Goal: Information Seeking & Learning: Learn about a topic

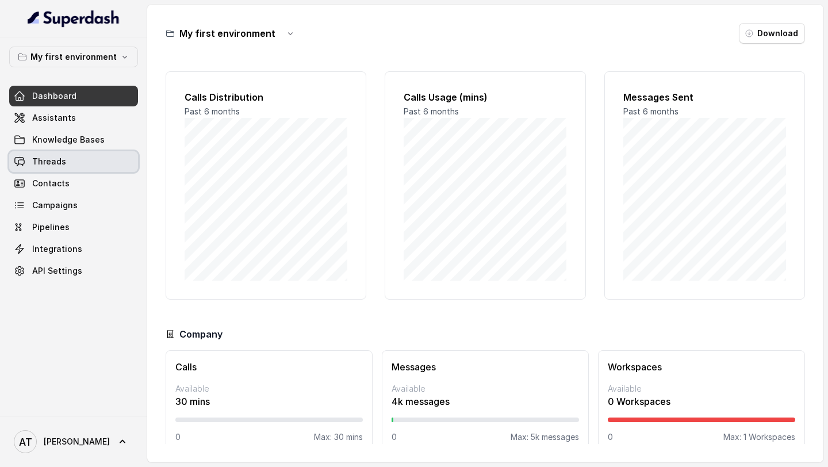
click at [56, 164] on span "Threads" at bounding box center [49, 162] width 34 height 12
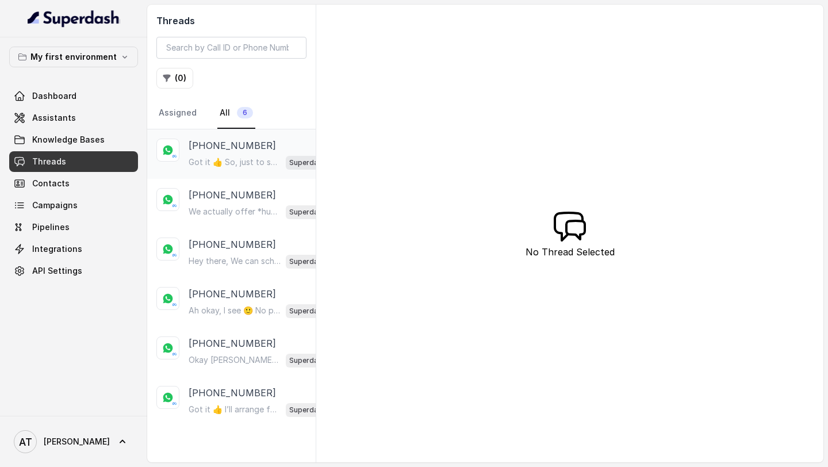
click at [245, 137] on div "[PHONE_NUMBER] Got it 👍 So, just to share — *Superdash* helps businesses automa…" at bounding box center [231, 153] width 169 height 49
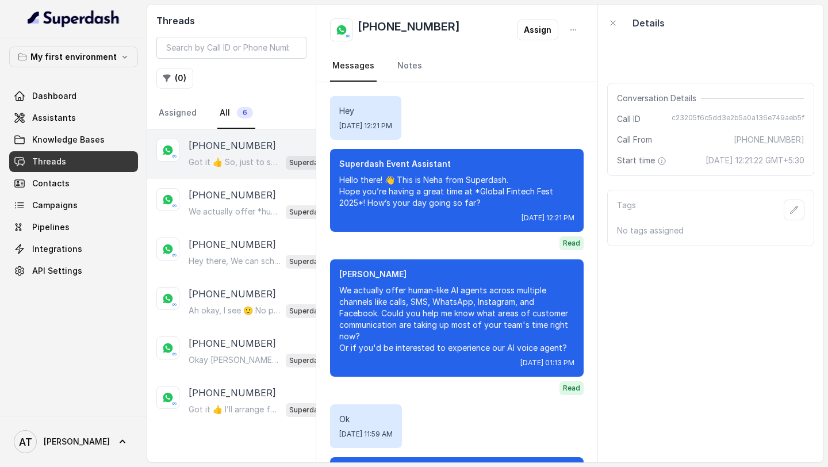
scroll to position [236, 0]
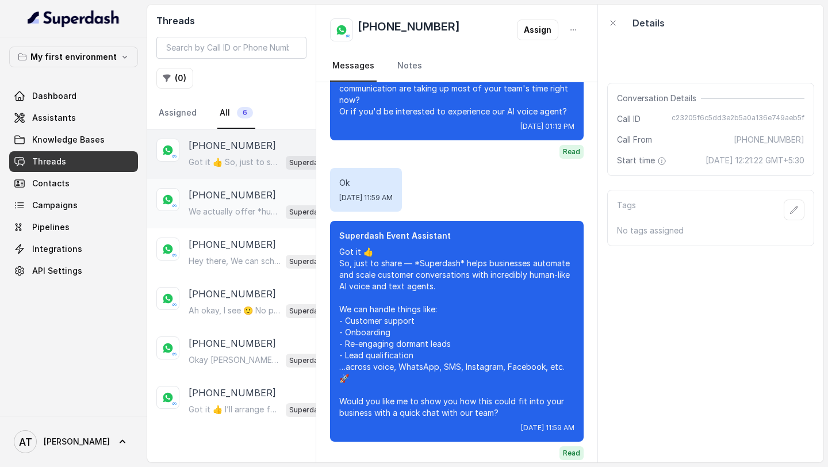
click at [202, 208] on p "We actually offer *human-like AI agents* across multiple channels like calls, S…" at bounding box center [235, 212] width 93 height 12
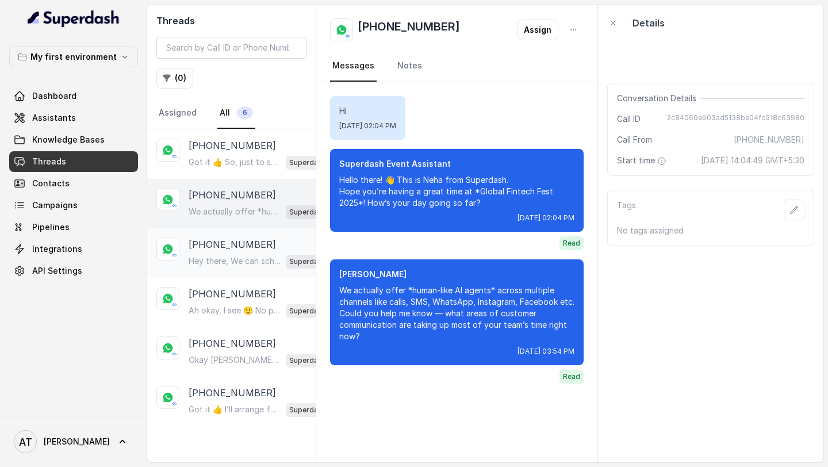
click at [262, 267] on div "Hey there, We can schedule a demo at whatever date or time is convenient to you…" at bounding box center [264, 261] width 150 height 15
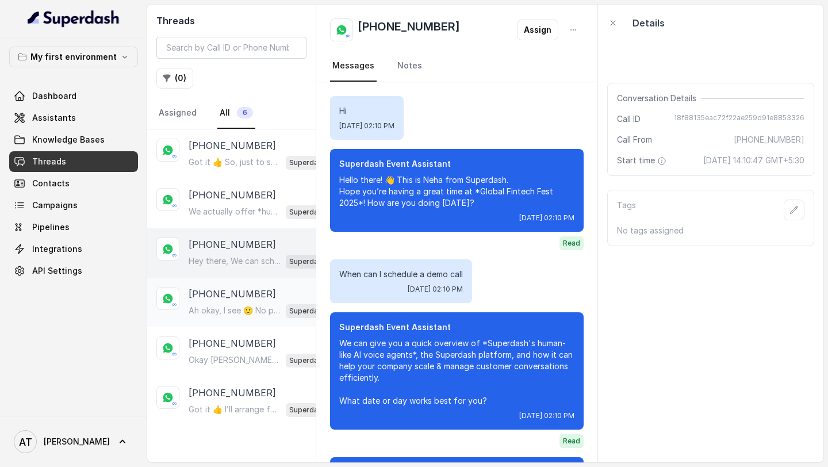
scroll to position [121, 0]
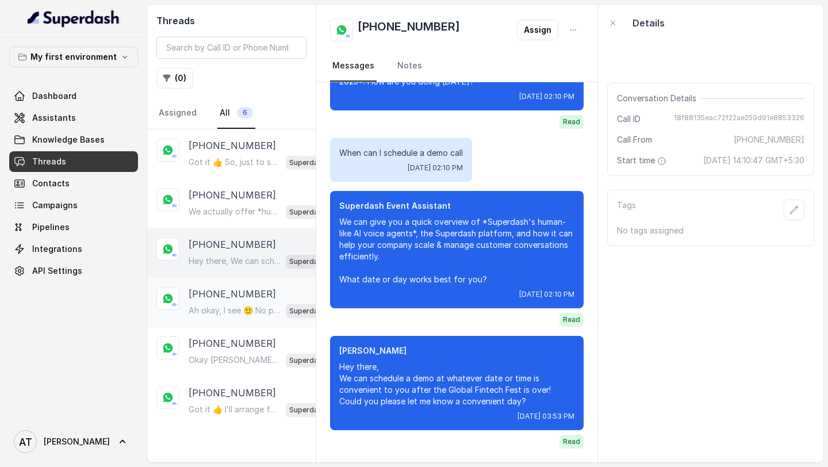
click at [246, 307] on p "Ah okay, I see 🙂 No problem at all — happy to share info anytime! If you’re cur…" at bounding box center [235, 311] width 93 height 12
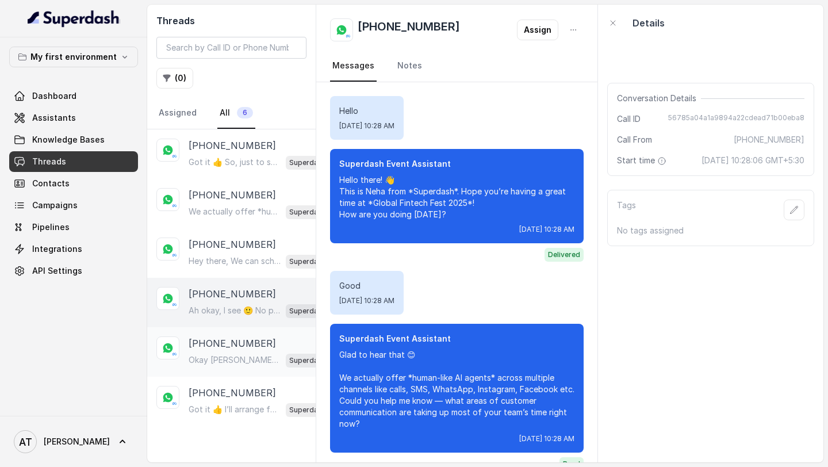
scroll to position [782, 0]
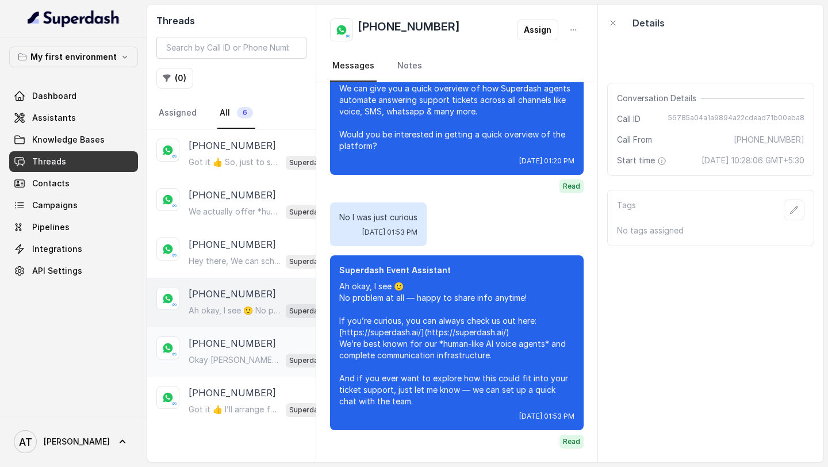
click at [246, 327] on div "[PHONE_NUMBER] [PERSON_NAME] 👍 Then we’re all set for *[DATE] 3:00 PM*. You’ll …" at bounding box center [231, 351] width 169 height 49
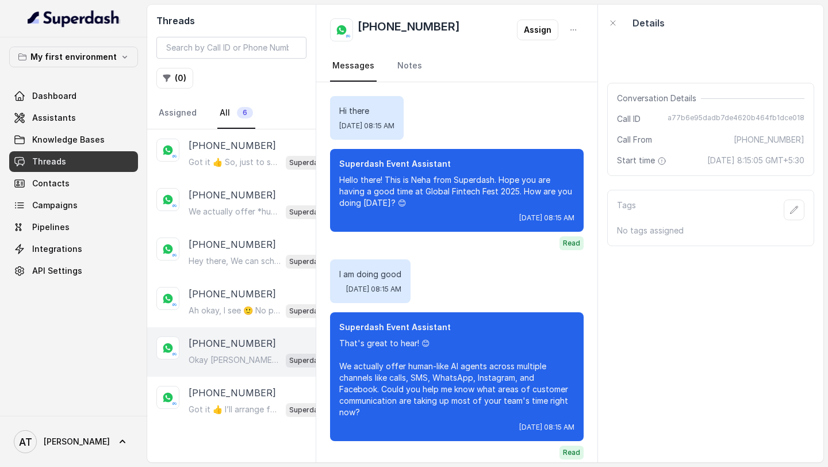
scroll to position [4206, 0]
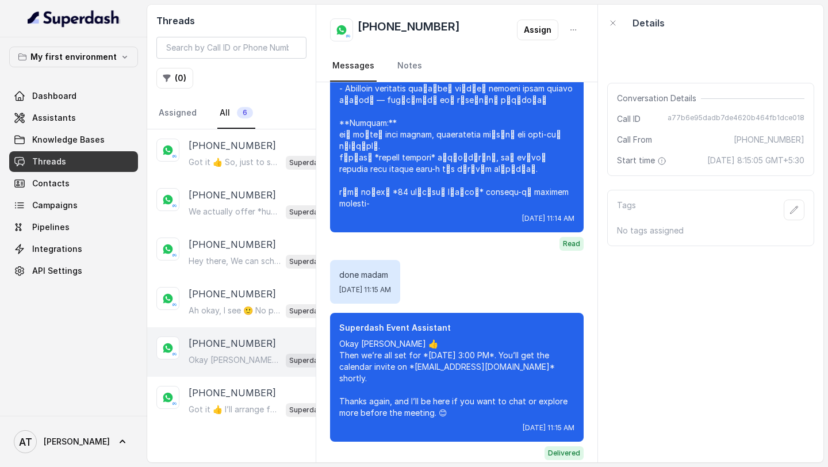
click at [246, 340] on p "[PHONE_NUMBER]" at bounding box center [232, 344] width 87 height 14
click at [236, 380] on div "[PHONE_NUMBER] Got it 👍 I’ll arrange for our team to connect with you right awa…" at bounding box center [231, 401] width 169 height 49
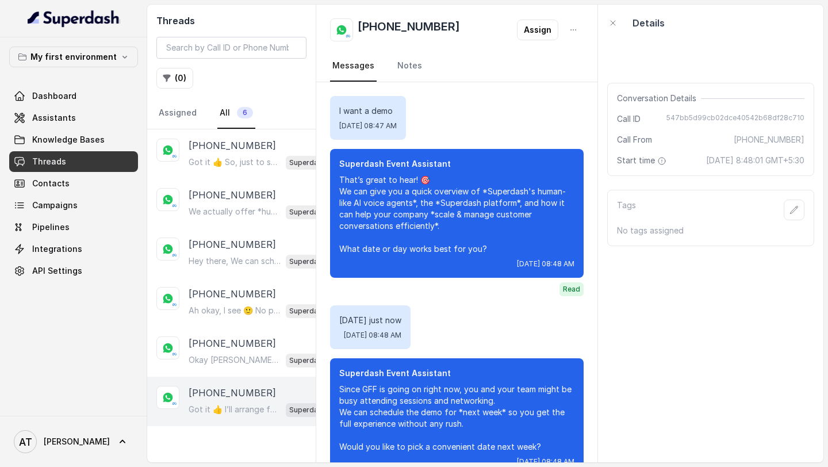
scroll to position [243, 0]
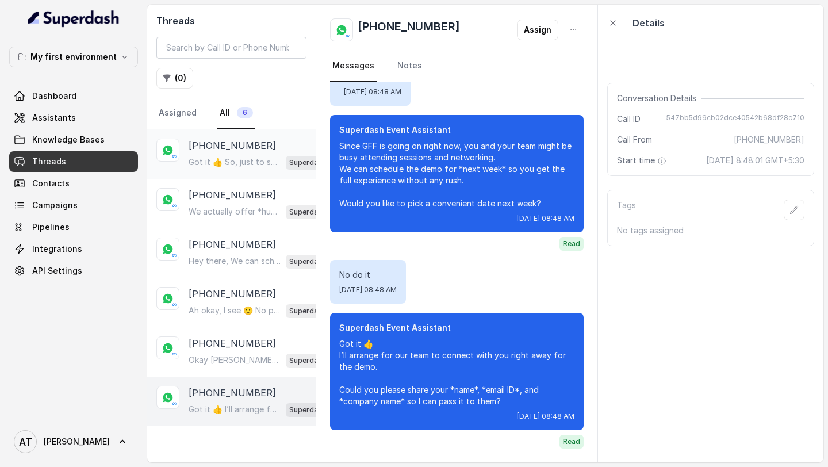
click at [242, 144] on p "[PHONE_NUMBER]" at bounding box center [232, 146] width 87 height 14
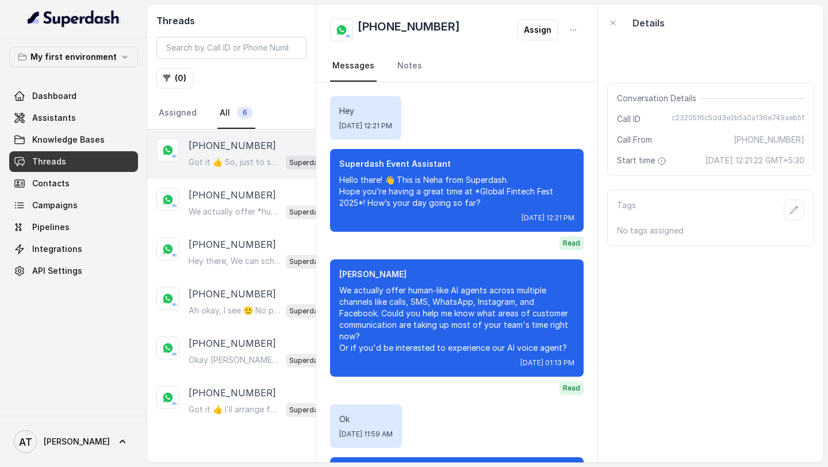
scroll to position [236, 0]
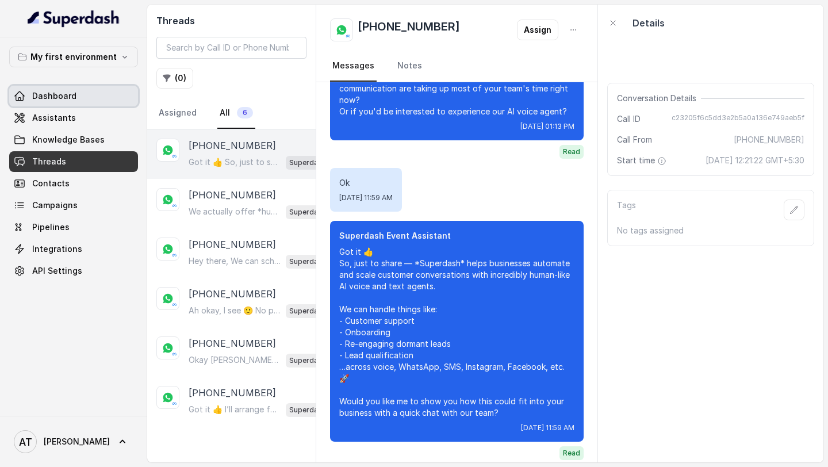
click at [51, 102] on link "Dashboard" at bounding box center [73, 96] width 129 height 21
